Goal: Task Accomplishment & Management: Complete application form

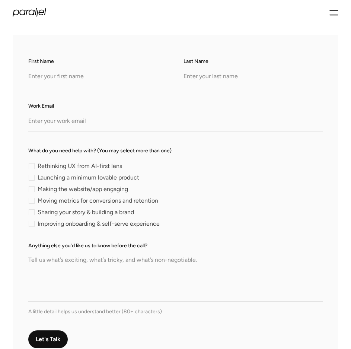
scroll to position [229, 0]
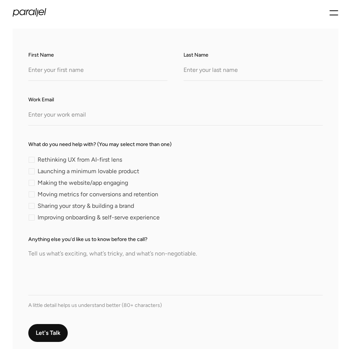
click at [339, 12] on div "Services Work About Careers Contact LinkedIn Twitter (X)" at bounding box center [175, 12] width 351 height 25
click at [335, 13] on icon "menu" at bounding box center [334, 12] width 9 height 13
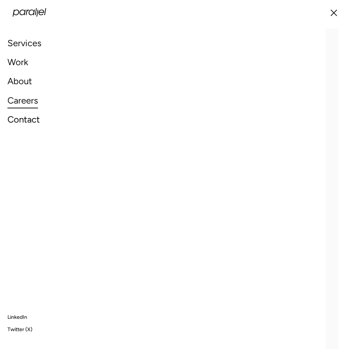
click at [28, 102] on link "Careers" at bounding box center [22, 100] width 31 height 16
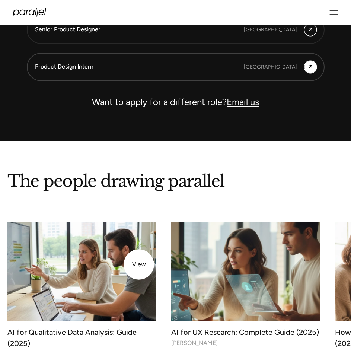
scroll to position [1797, 0]
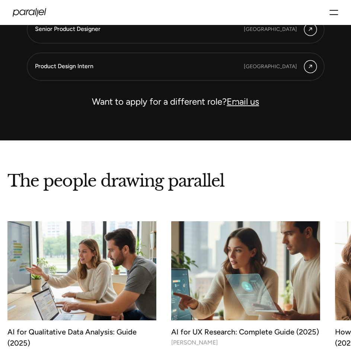
click at [235, 102] on link "Email us" at bounding box center [243, 101] width 32 height 11
click at [249, 104] on link "Email us" at bounding box center [243, 101] width 32 height 11
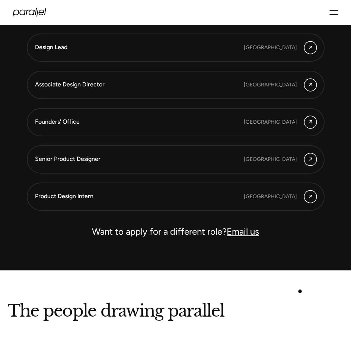
scroll to position [1667, 0]
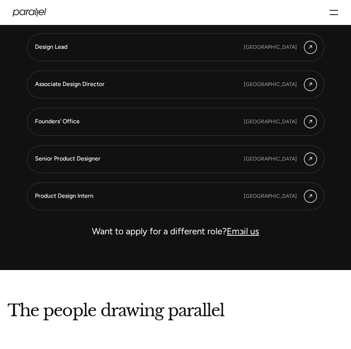
click at [240, 232] on link "Email us" at bounding box center [243, 231] width 32 height 11
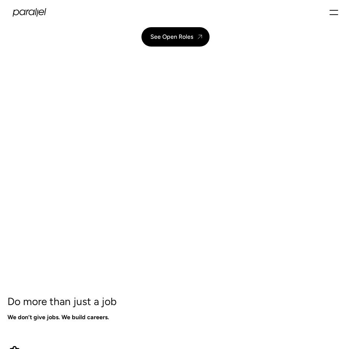
scroll to position [71, 0]
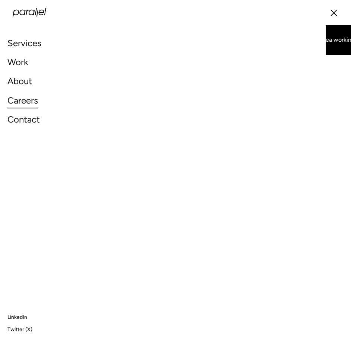
click at [30, 103] on link "Careers" at bounding box center [22, 100] width 31 height 16
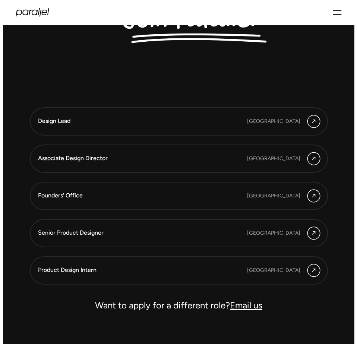
scroll to position [1593, 0]
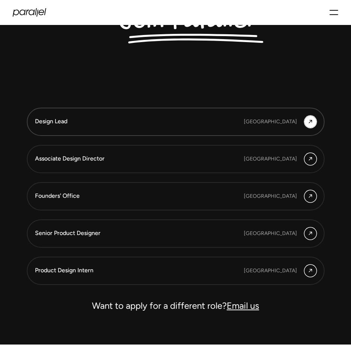
click at [274, 119] on div "Design Lead [GEOGRAPHIC_DATA]" at bounding box center [176, 122] width 282 height 12
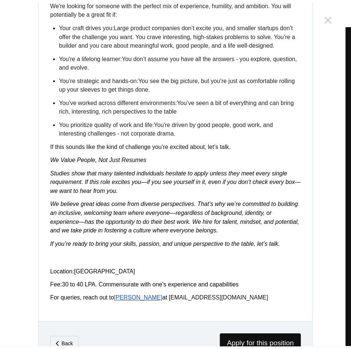
scroll to position [1121, 0]
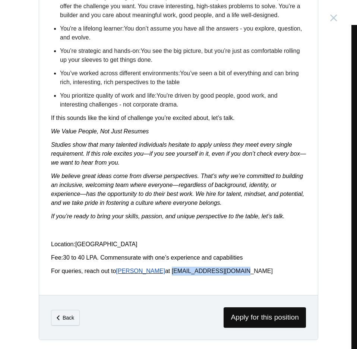
drag, startPoint x: 146, startPoint y: 268, endPoint x: 210, endPoint y: 275, distance: 64.2
click at [210, 275] on p "For queries, reach out to [PERSON_NAME] at [EMAIL_ADDRESS][DOMAIN_NAME]" at bounding box center [178, 271] width 255 height 9
copy link "[EMAIL_ADDRESS][DOMAIN_NAME]"
